Goal: Find specific page/section: Find specific page/section

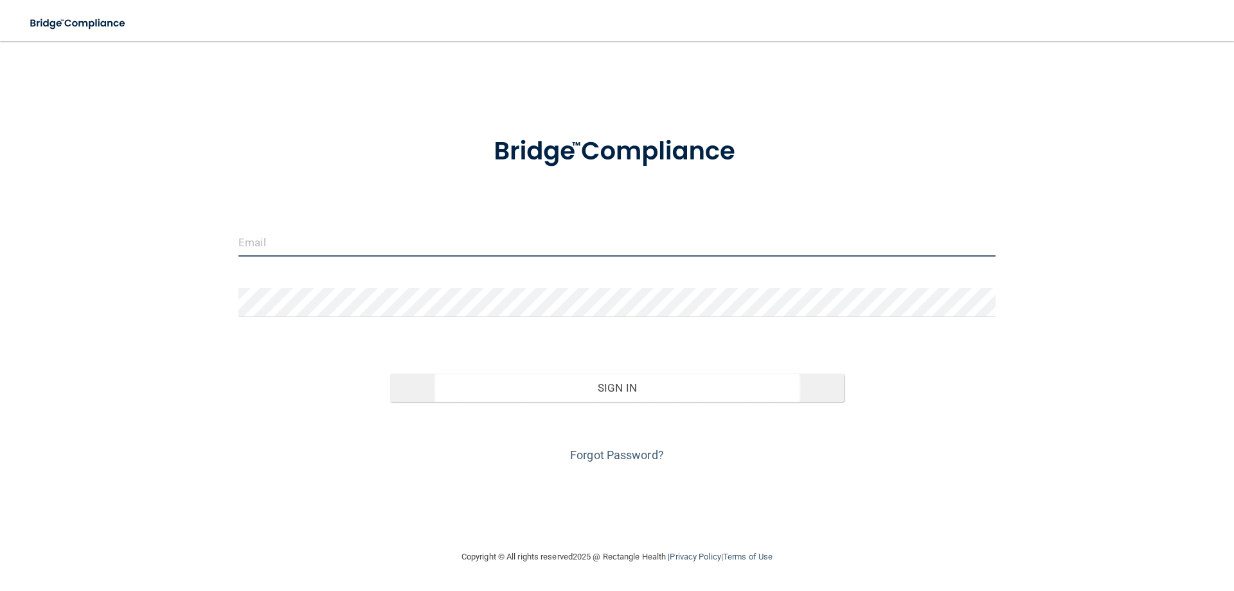
type input "[EMAIL_ADDRESS][DOMAIN_NAME]"
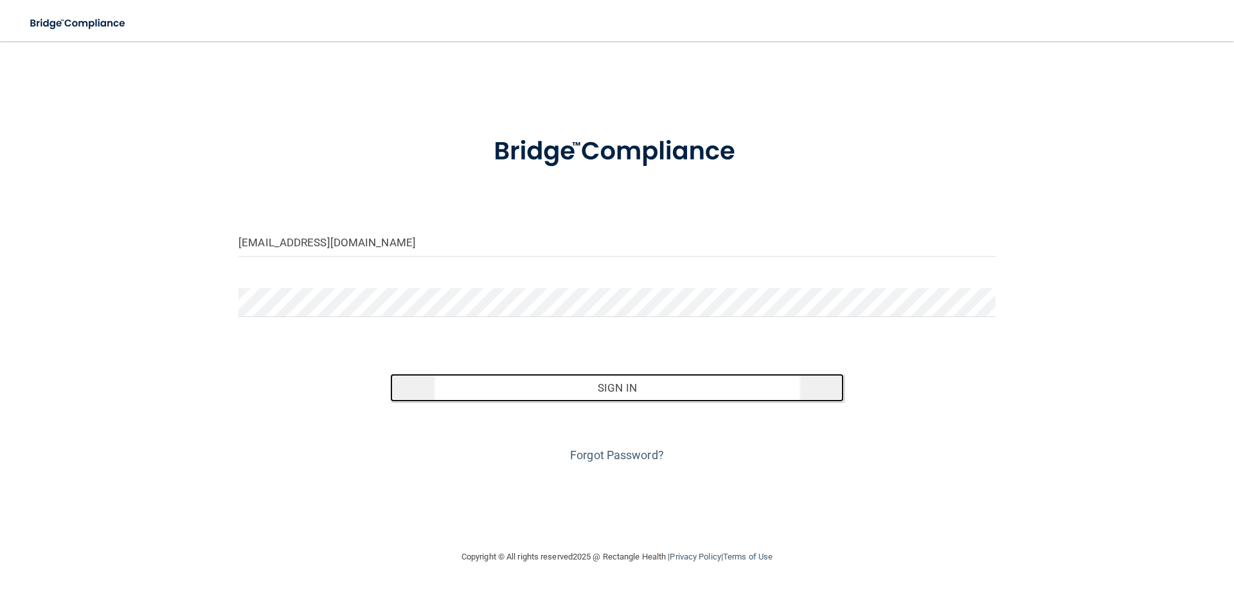
click at [625, 387] on button "Sign In" at bounding box center [617, 388] width 455 height 28
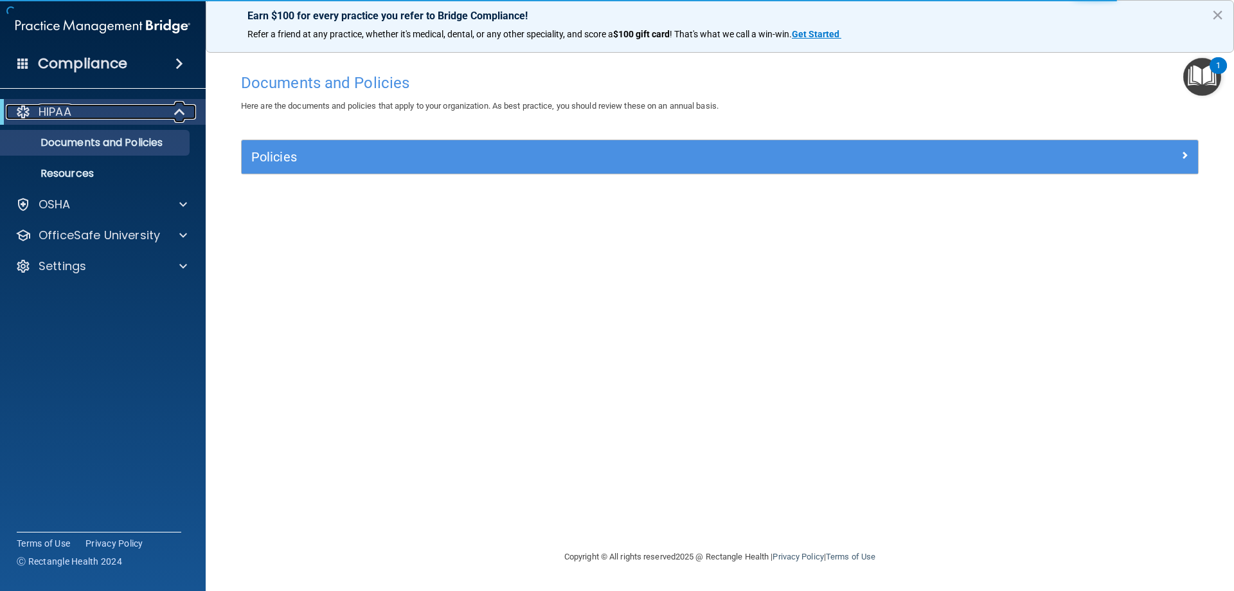
click at [93, 112] on div "HIPAA" at bounding box center [85, 111] width 159 height 15
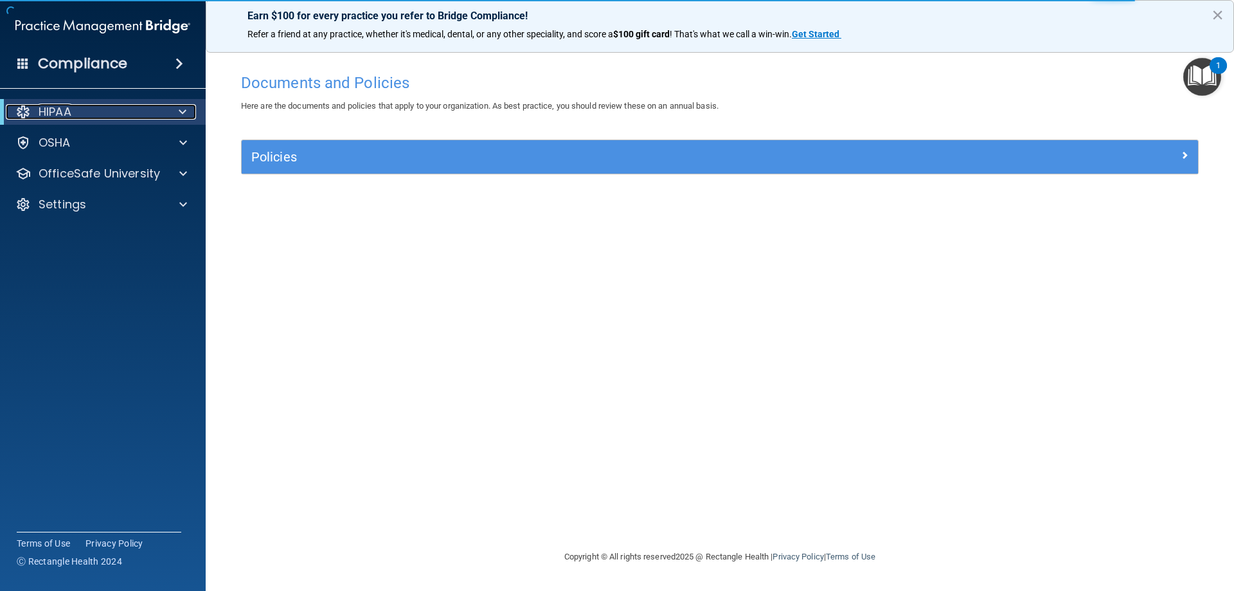
click at [93, 112] on div "HIPAA" at bounding box center [85, 111] width 159 height 15
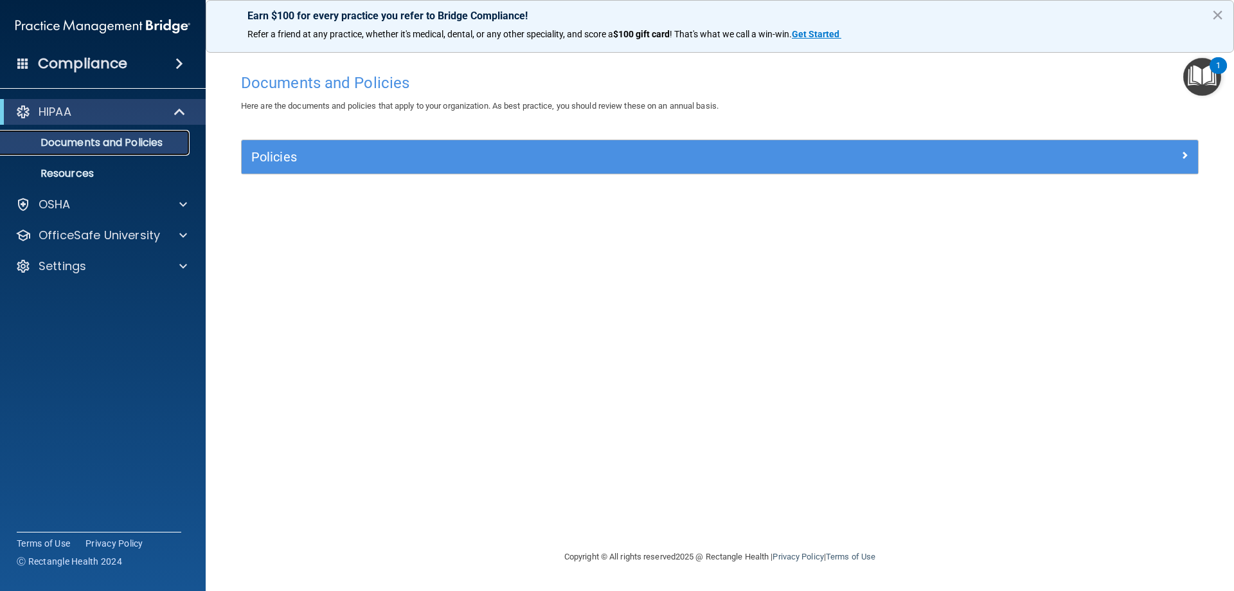
click at [141, 146] on p "Documents and Policies" at bounding box center [96, 142] width 176 height 13
click at [69, 200] on p "OSHA" at bounding box center [55, 204] width 32 height 15
click at [93, 303] on p "OfficeSafe University" at bounding box center [100, 296] width 122 height 15
